Goal: Navigation & Orientation: Find specific page/section

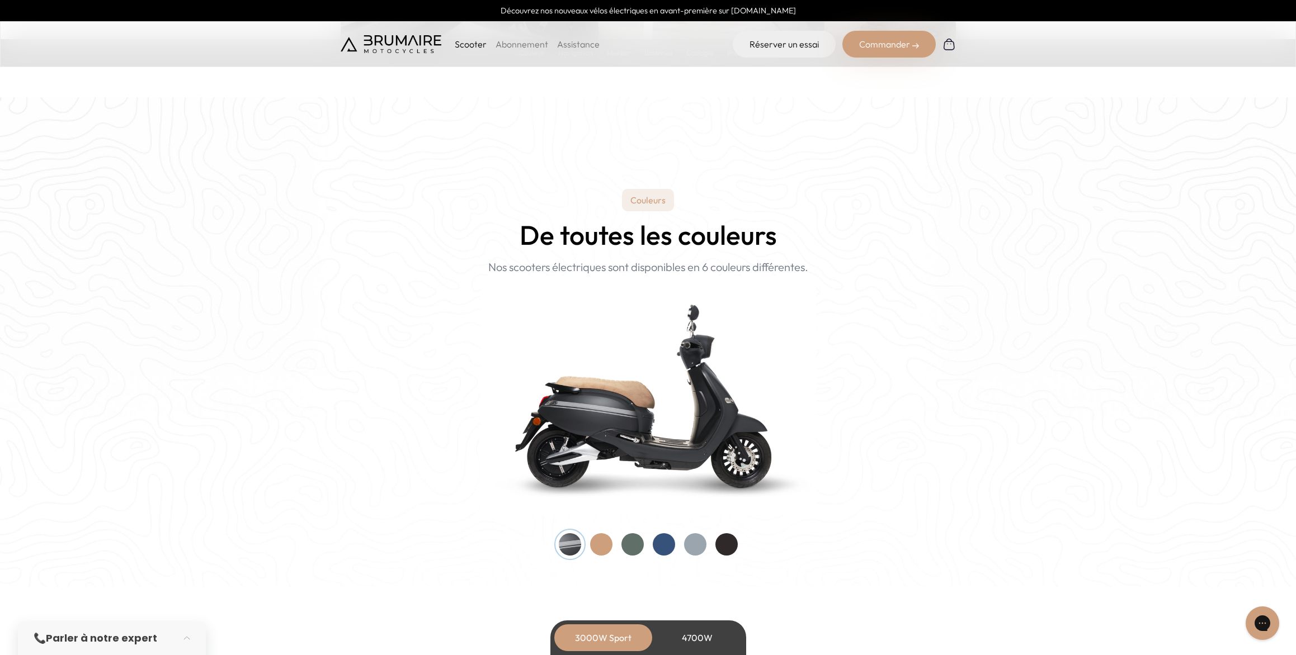
scroll to position [932, 0]
click at [631, 543] on div at bounding box center [632, 544] width 22 height 22
click at [602, 542] on div at bounding box center [601, 544] width 22 height 22
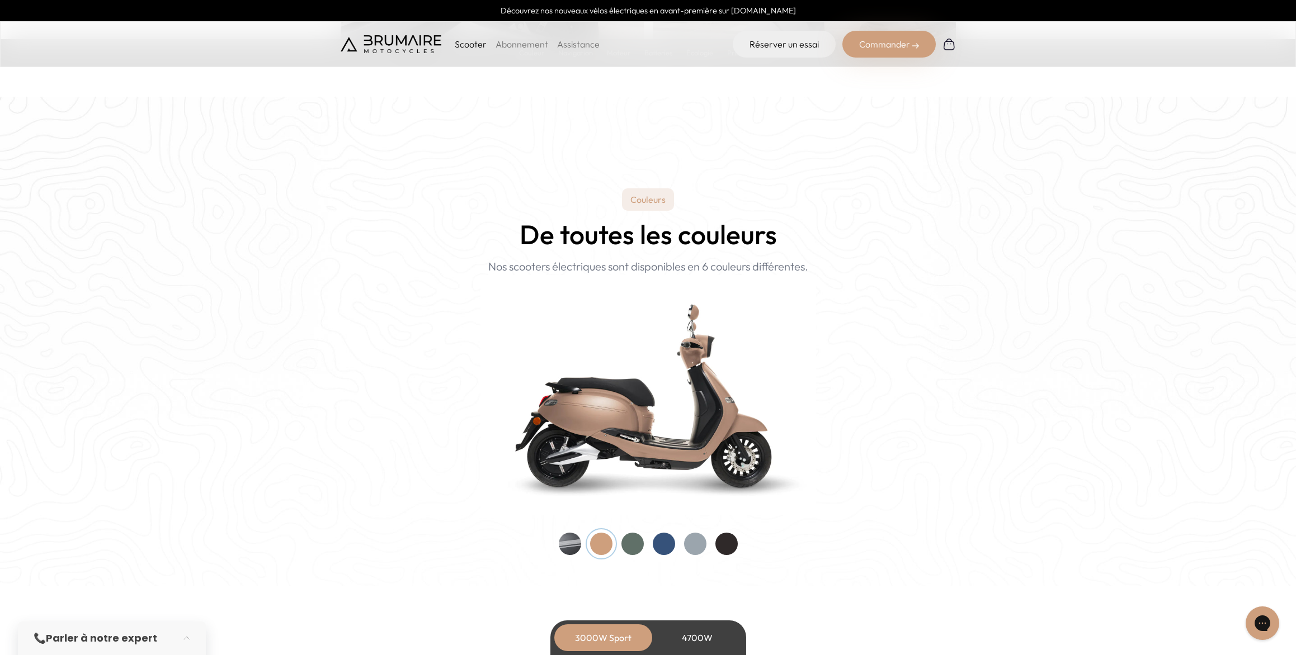
click at [629, 545] on div at bounding box center [632, 544] width 22 height 22
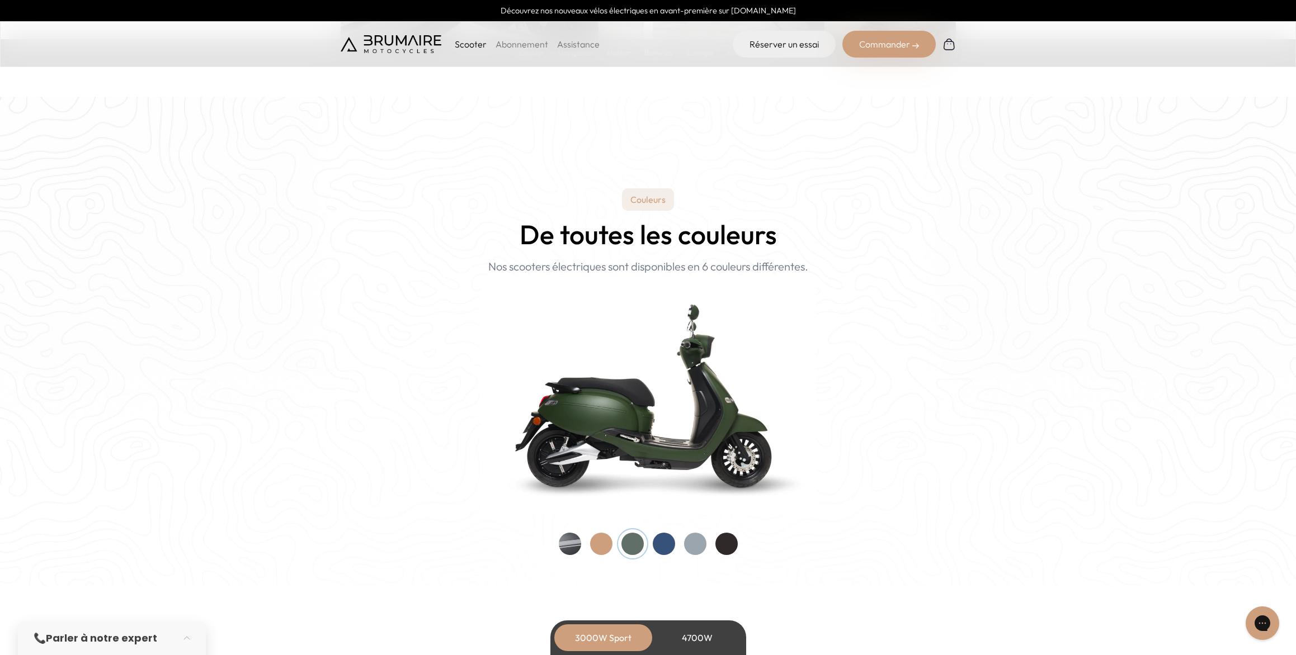
click at [662, 545] on div at bounding box center [664, 544] width 22 height 22
click at [637, 545] on div at bounding box center [632, 544] width 22 height 22
click at [724, 547] on div at bounding box center [726, 544] width 22 height 22
click at [572, 547] on div at bounding box center [570, 544] width 22 height 22
click at [604, 545] on div at bounding box center [601, 544] width 22 height 22
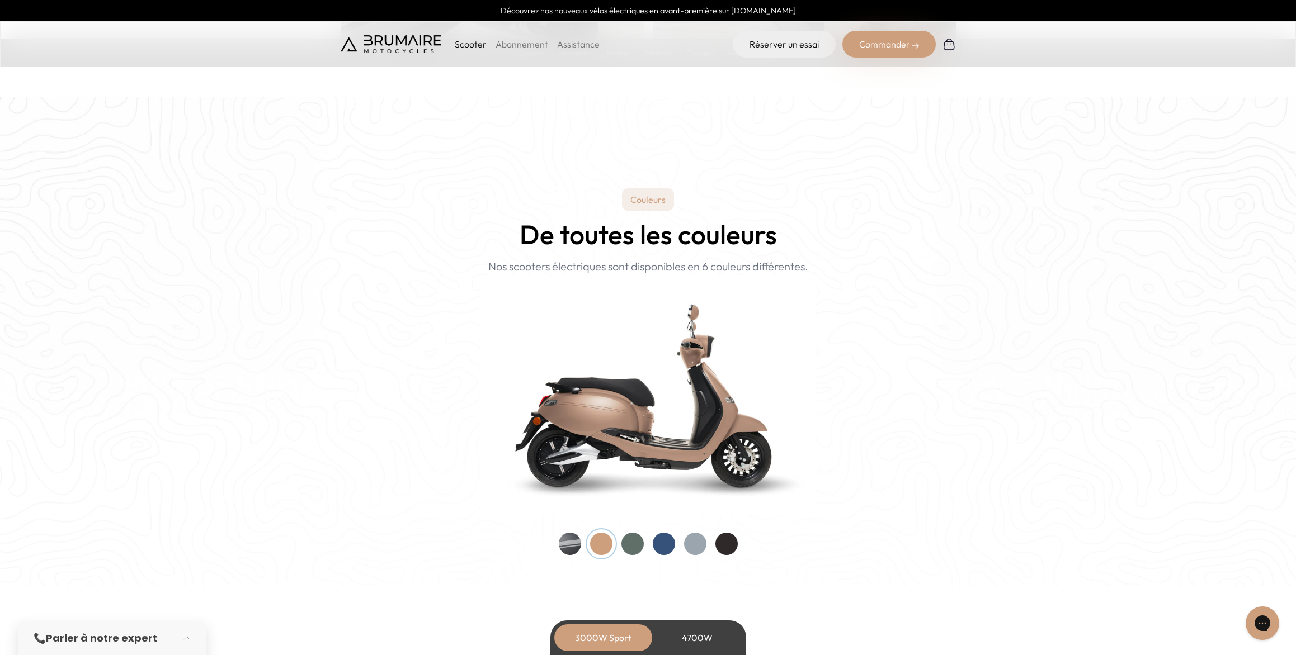
click at [636, 545] on div at bounding box center [632, 544] width 22 height 22
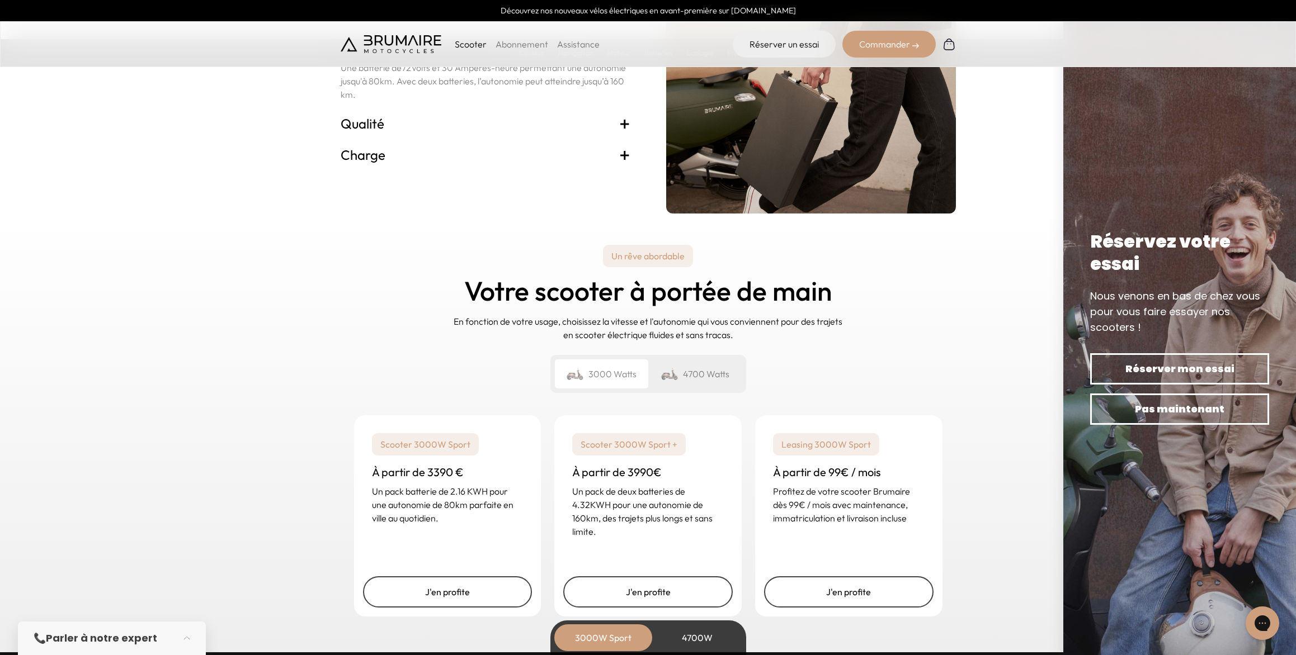
scroll to position [2441, 0]
click at [685, 367] on div "4700 Watts" at bounding box center [694, 374] width 93 height 29
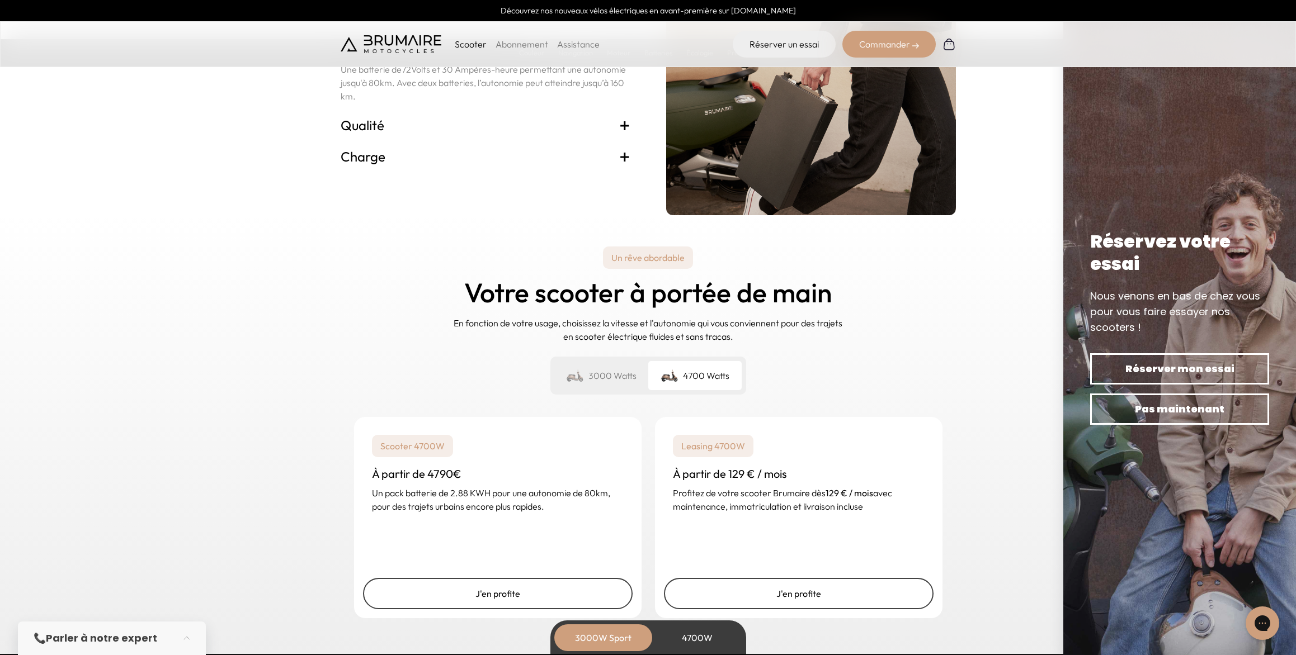
click at [640, 367] on div "3000 Watts" at bounding box center [601, 375] width 93 height 29
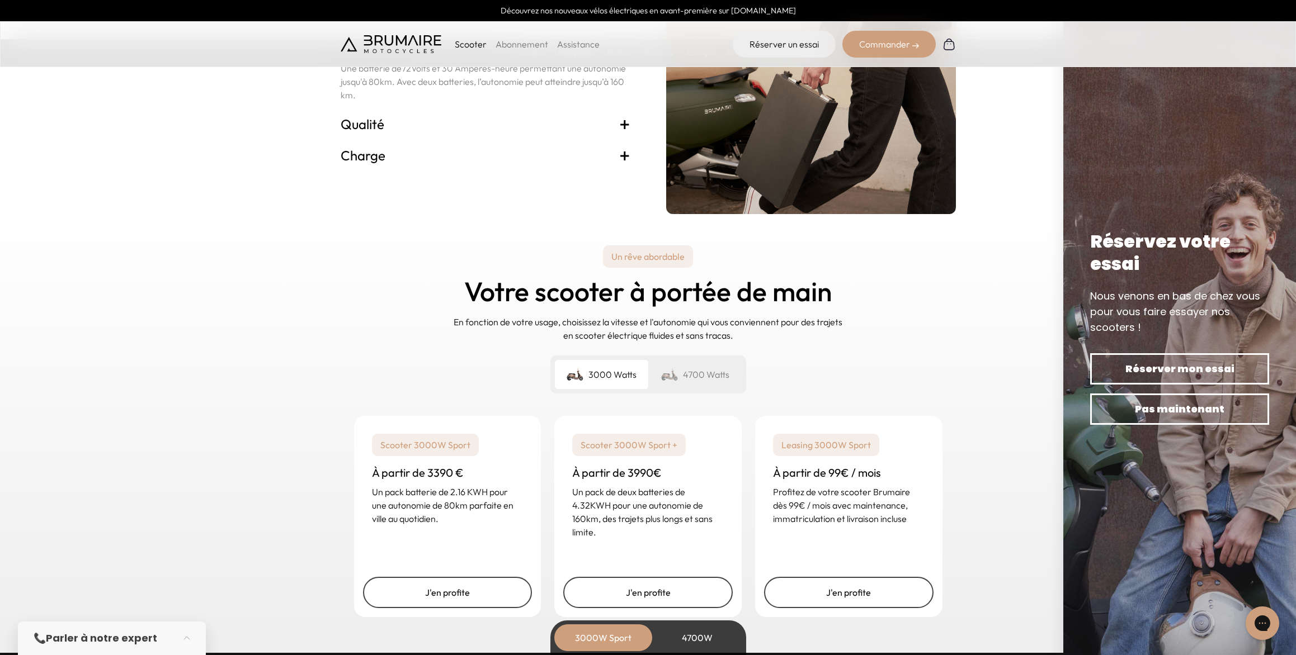
scroll to position [2443, 1]
click at [715, 371] on div "4700 Watts" at bounding box center [694, 374] width 93 height 29
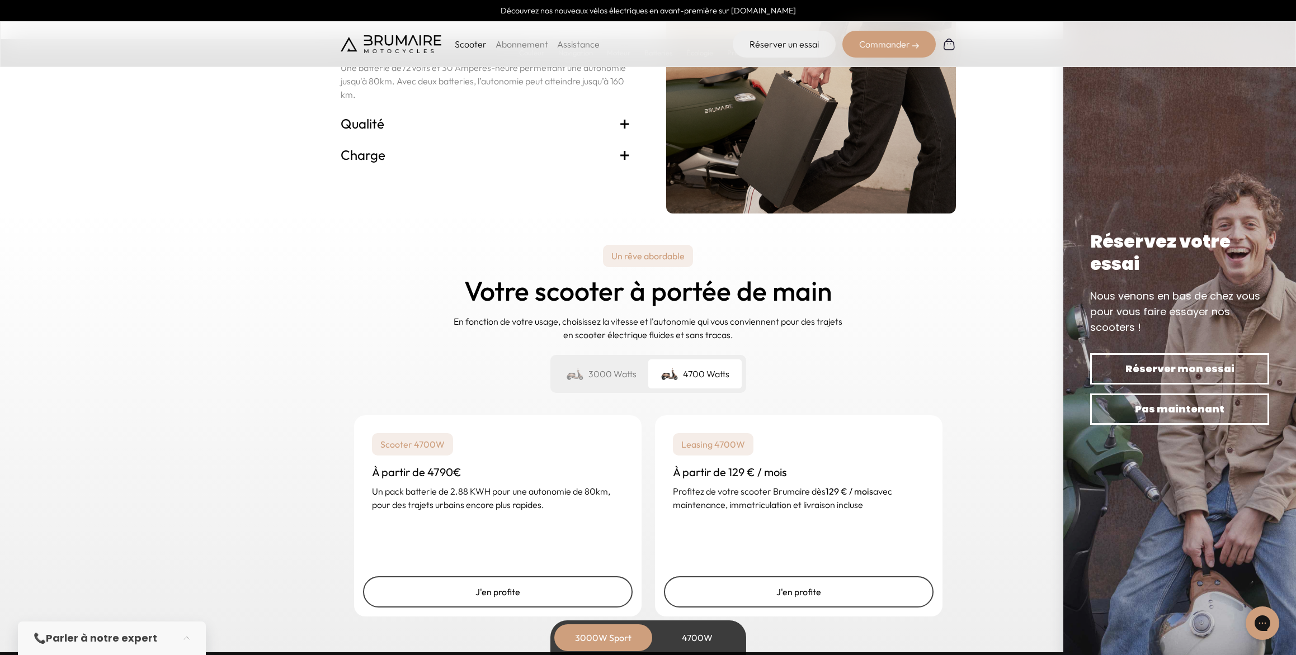
click at [606, 372] on div "3000 Watts" at bounding box center [601, 374] width 93 height 29
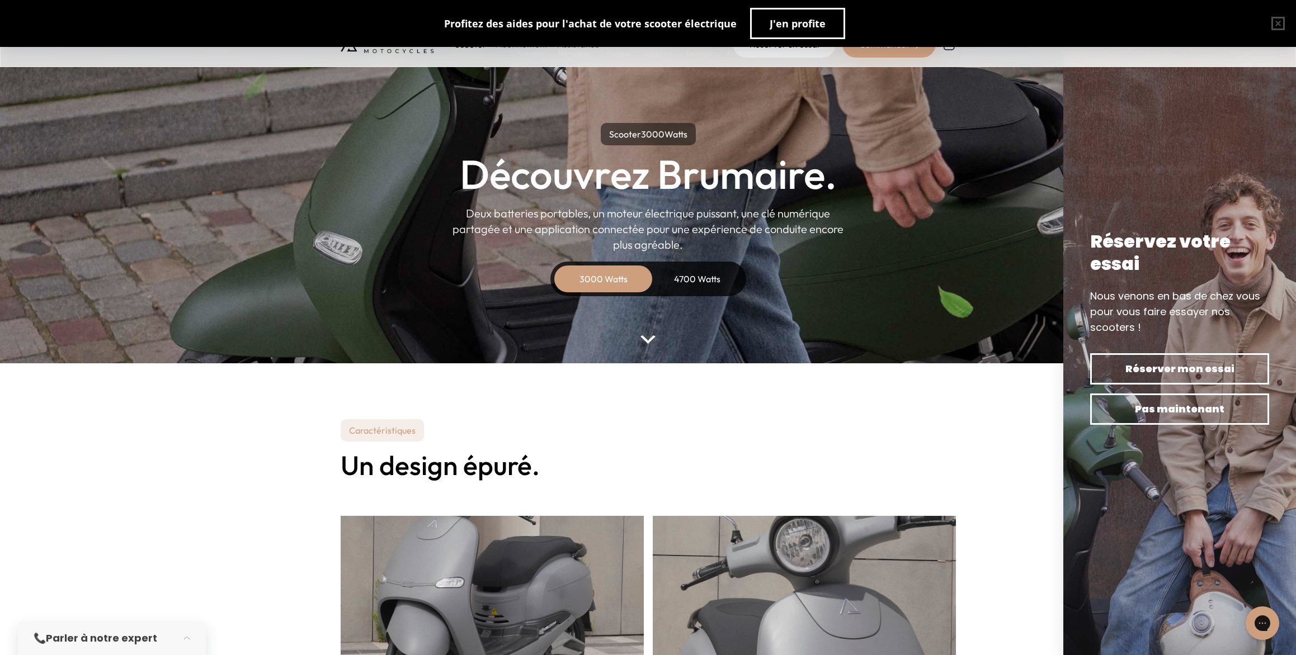
scroll to position [0, 0]
click at [1276, 22] on button "button" at bounding box center [1278, 24] width 36 height 36
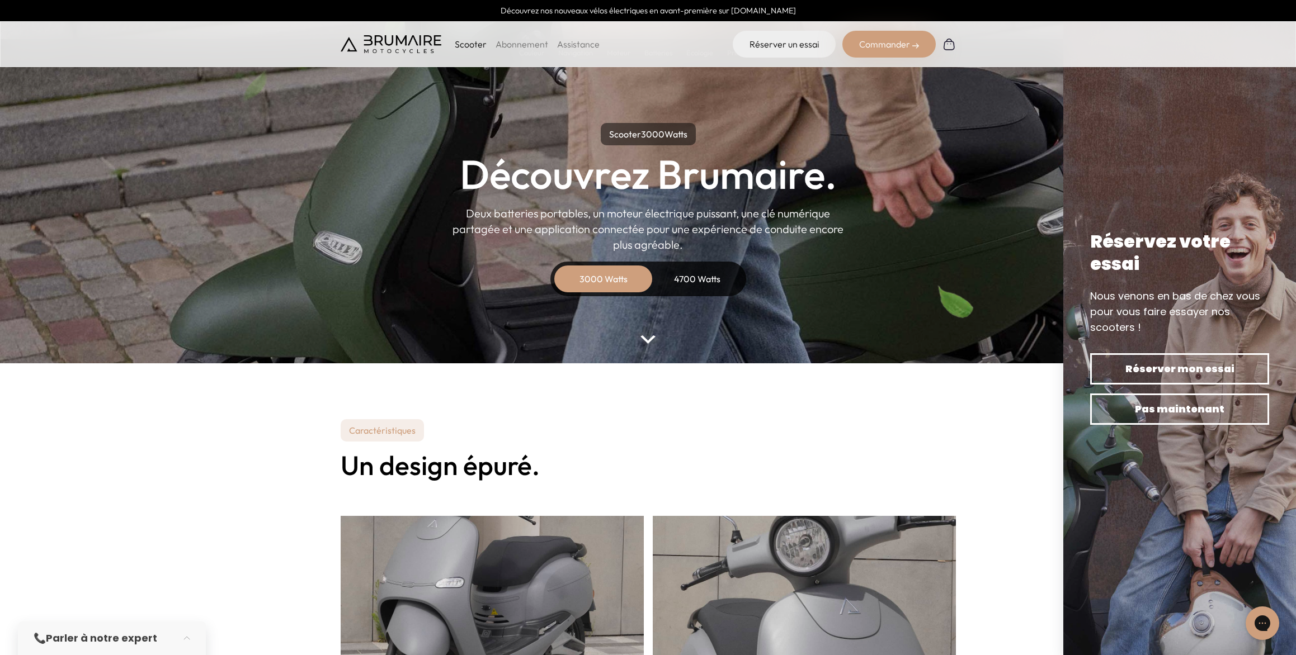
click at [474, 46] on p "Scooter" at bounding box center [471, 43] width 32 height 13
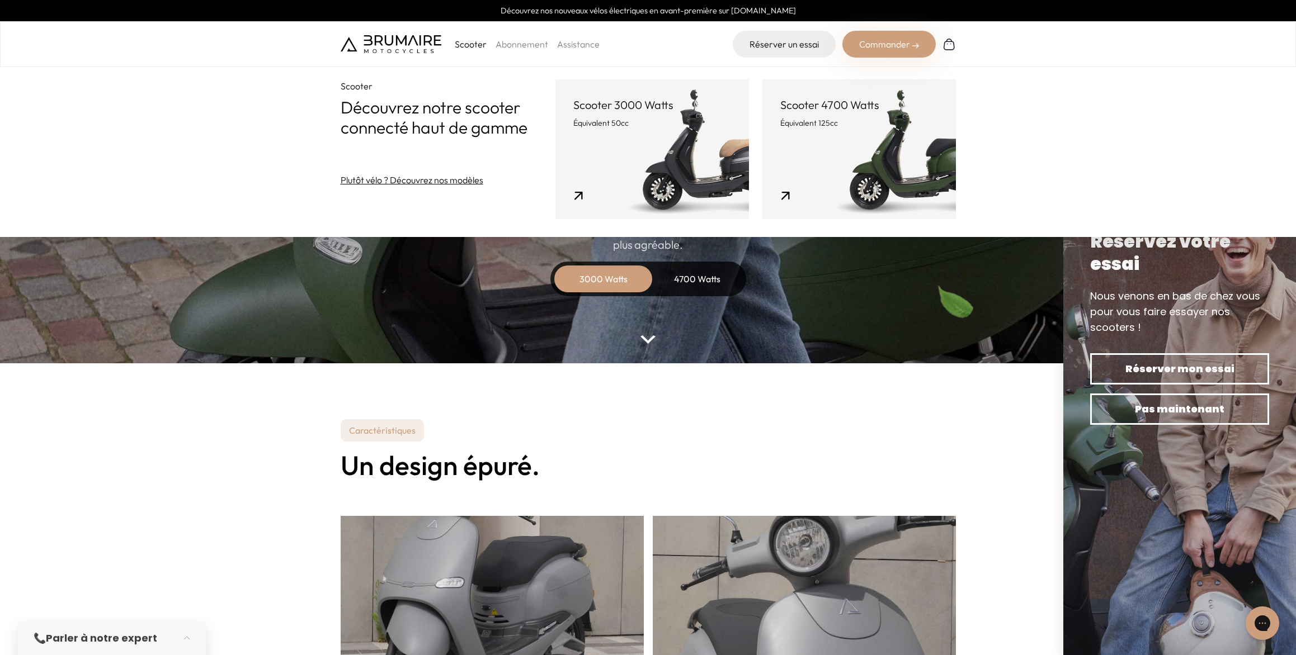
click at [880, 157] on link "Scooter 4700 Watts Équivalent 125cc" at bounding box center [858, 149] width 193 height 140
click at [863, 160] on link "Scooter 4700 Watts Équivalent 125cc" at bounding box center [858, 149] width 193 height 140
click at [762, 194] on link "Scooter 4700 Watts Équivalent 125cc" at bounding box center [858, 149] width 193 height 140
click at [696, 290] on div "4700 Watts" at bounding box center [697, 279] width 89 height 27
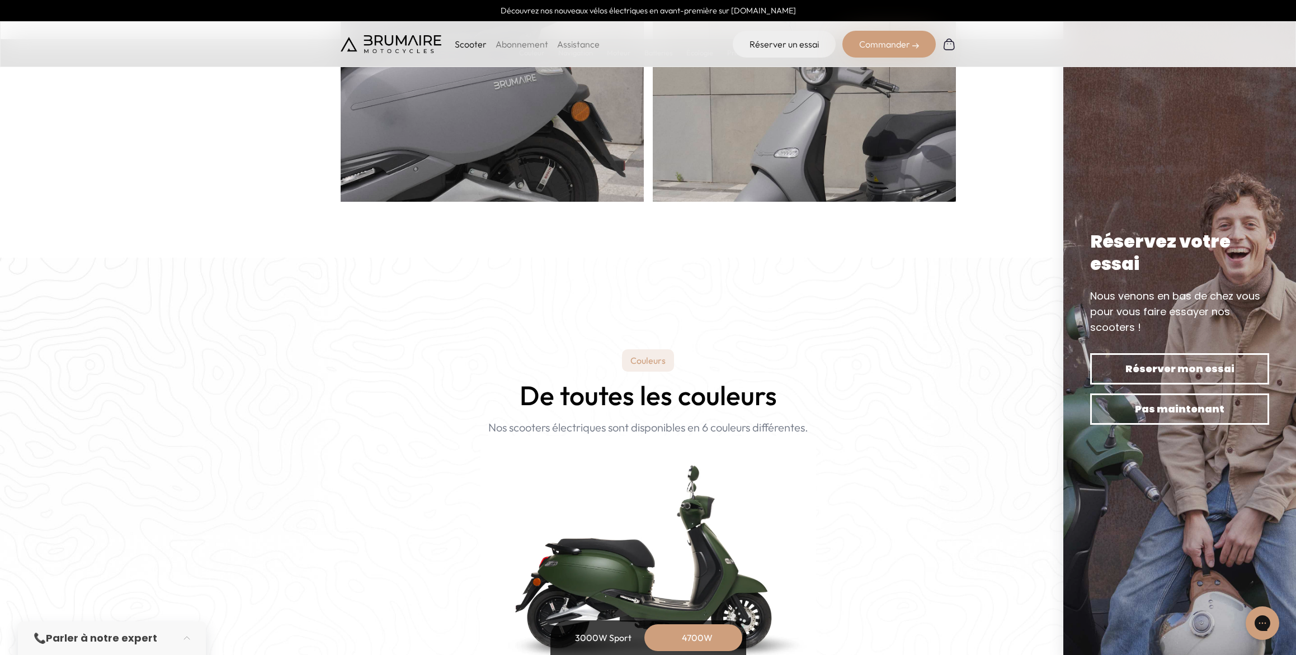
scroll to position [923, 0]
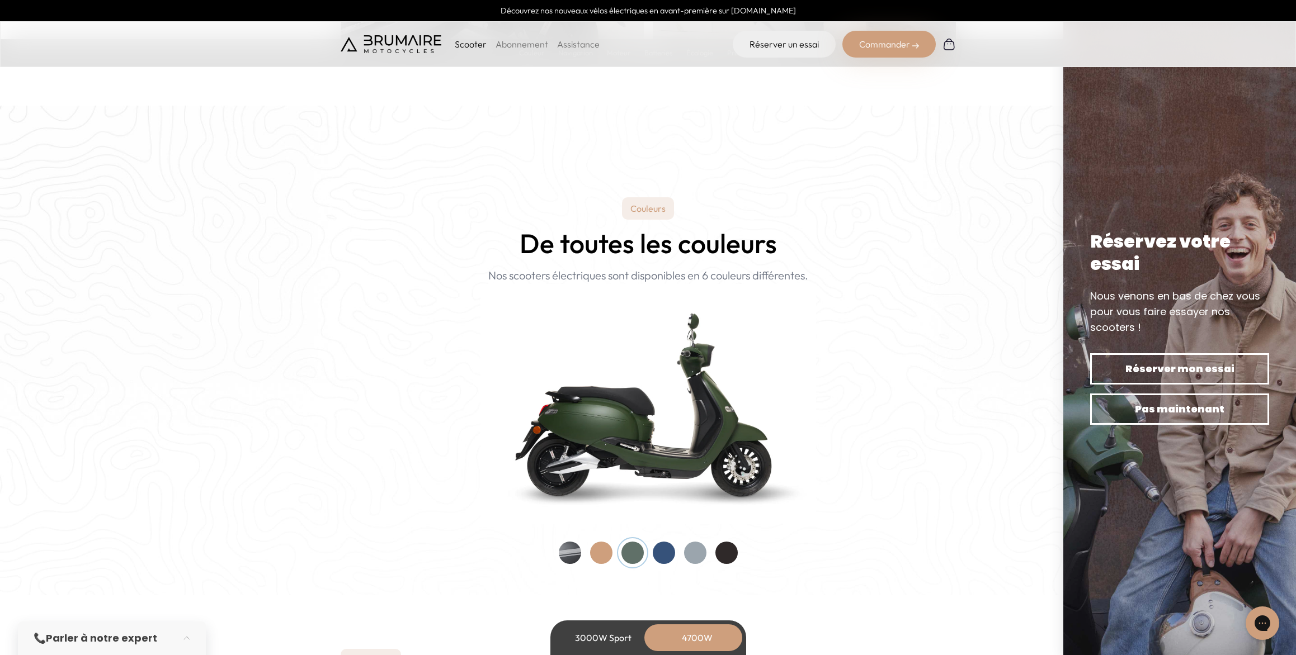
drag, startPoint x: 637, startPoint y: 556, endPoint x: 656, endPoint y: 448, distance: 109.6
click at [637, 555] on div at bounding box center [632, 553] width 22 height 22
click at [654, 446] on img at bounding box center [648, 404] width 336 height 240
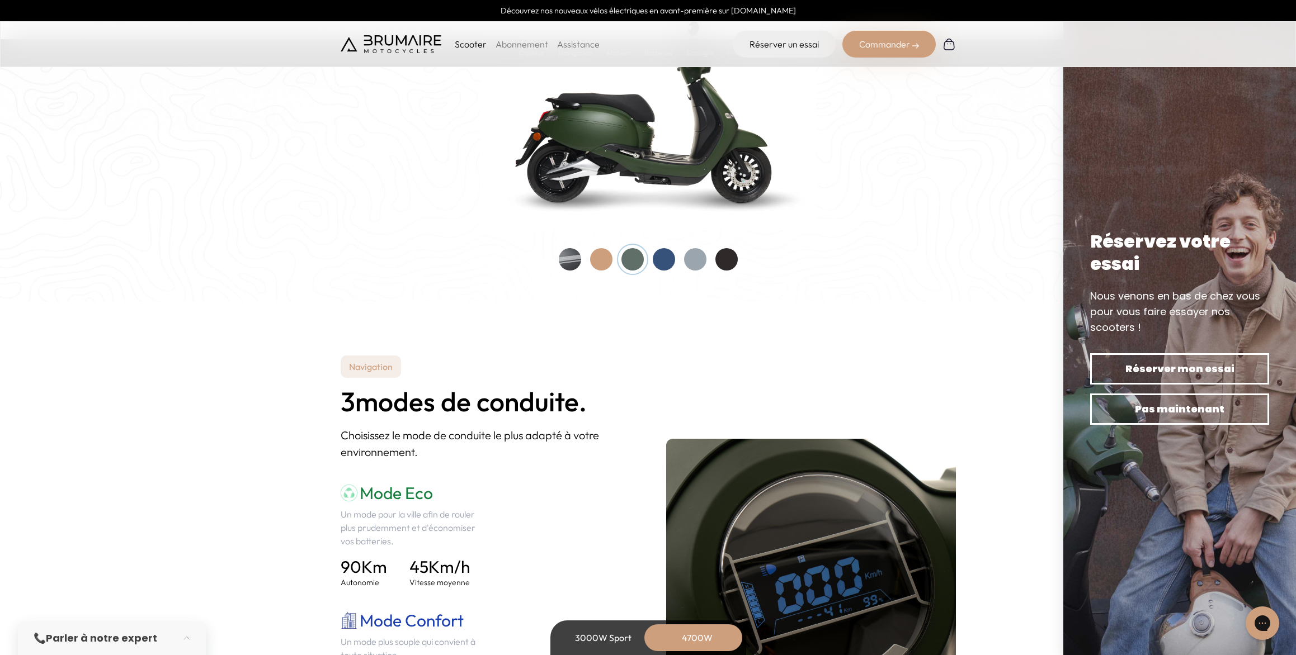
scroll to position [1216, 0]
